Goal: Task Accomplishment & Management: Use online tool/utility

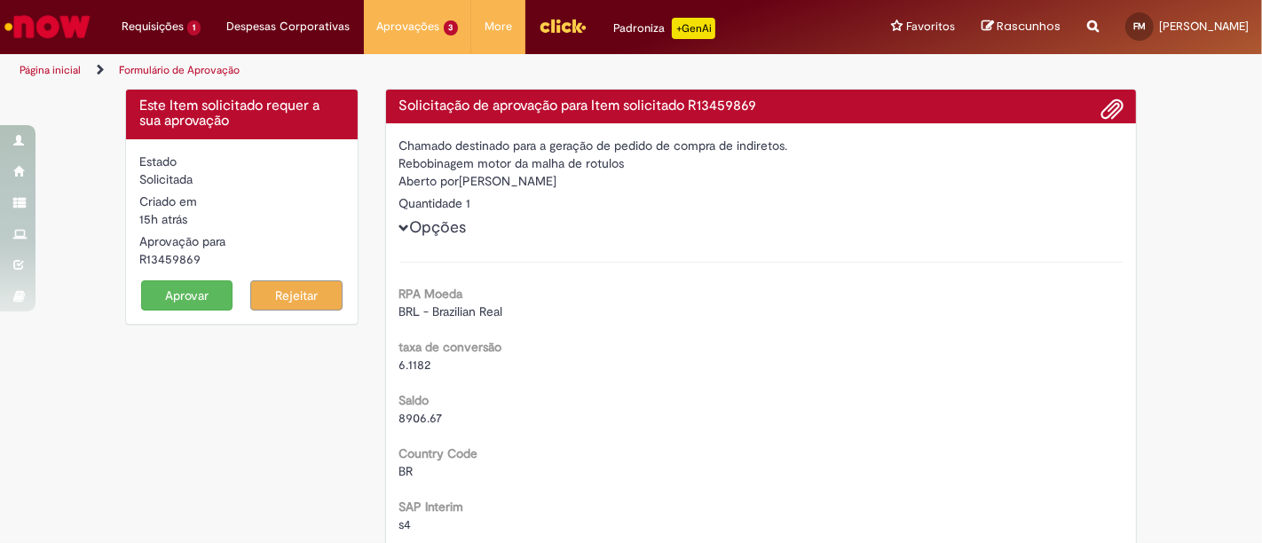
click at [58, 16] on img "Ir para a Homepage" at bounding box center [47, 27] width 91 height 36
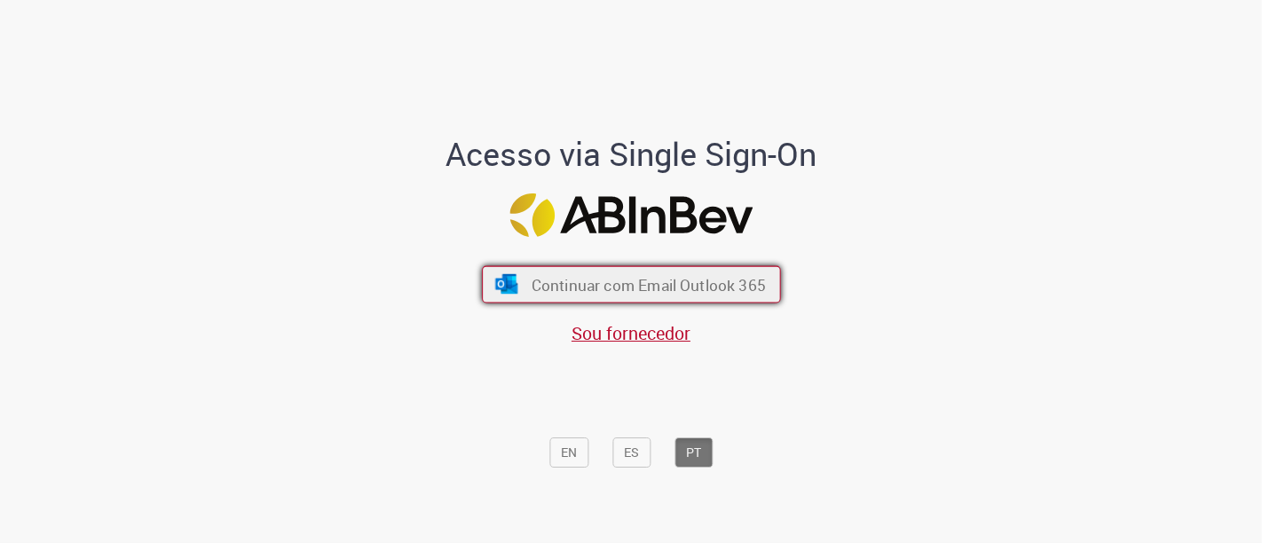
click at [519, 287] on button "Continuar com Email Outlook 365" at bounding box center [631, 284] width 299 height 37
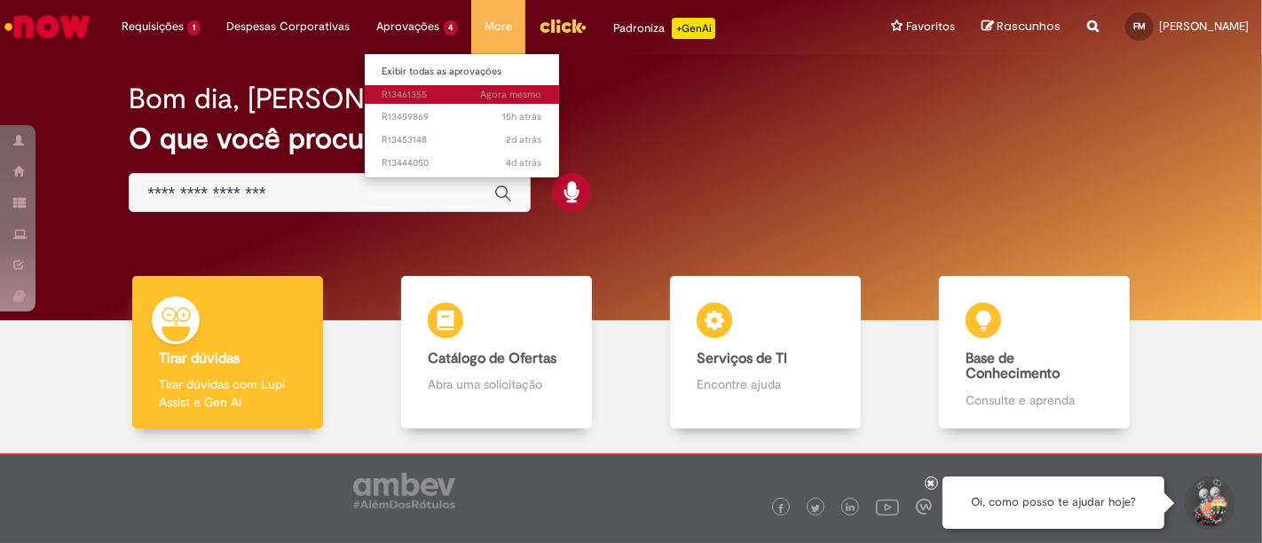
click at [405, 94] on span "Agora mesmo Agora mesmo R13461355" at bounding box center [463, 95] width 160 height 14
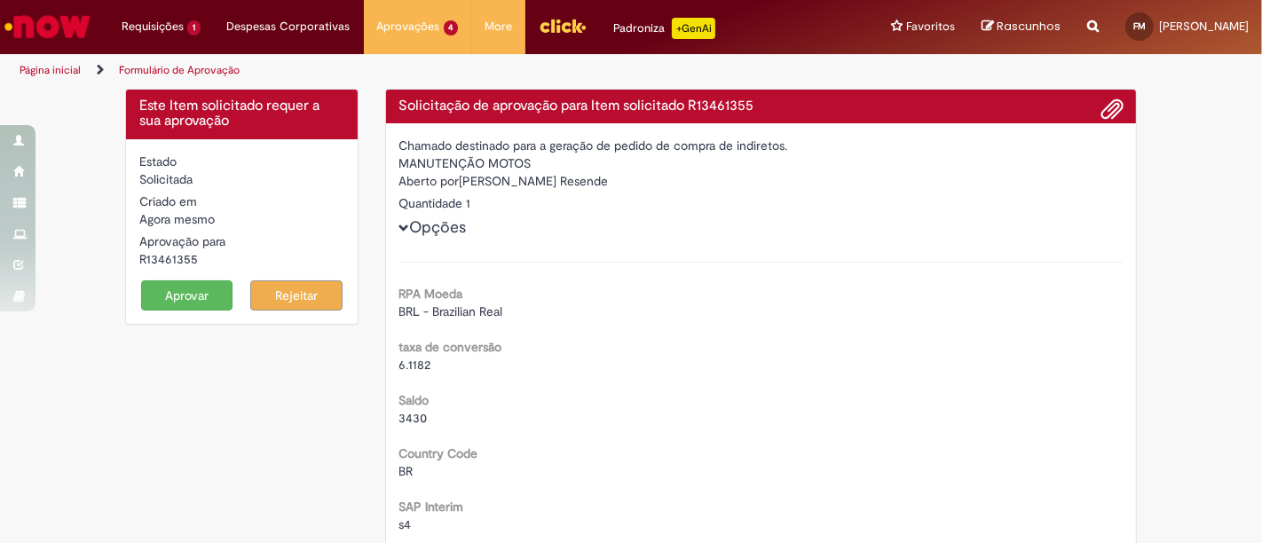
click at [180, 295] on button "Aprovar" at bounding box center [187, 295] width 92 height 30
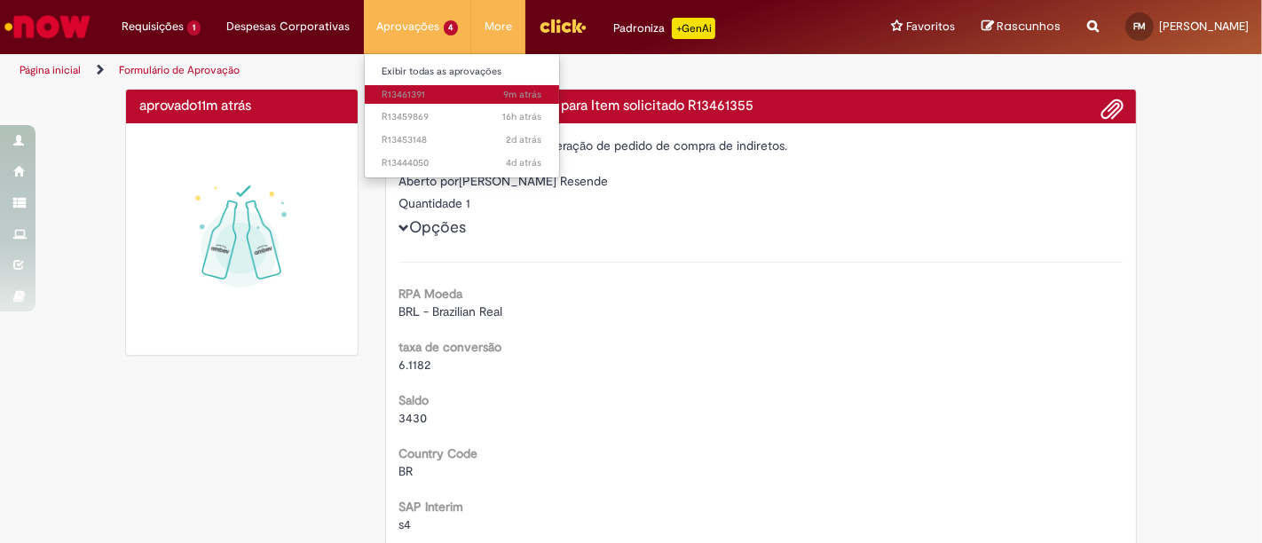
click at [408, 100] on span "9m atrás 9 minutos atrás R13461391" at bounding box center [463, 95] width 160 height 14
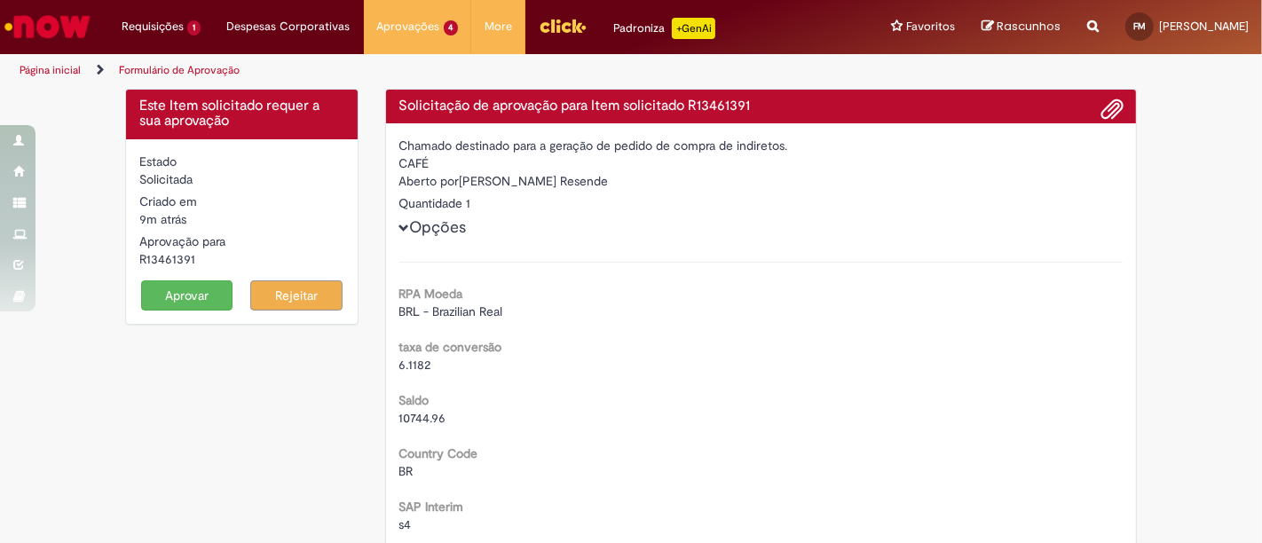
click at [175, 291] on button "Aprovar" at bounding box center [187, 295] width 92 height 30
